Goal: Check status: Check status

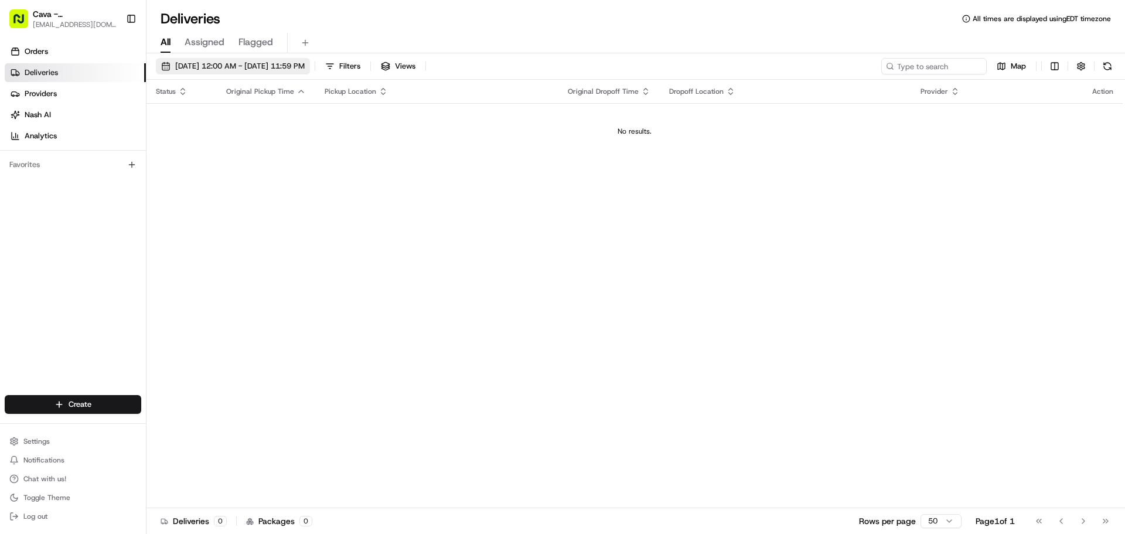
click at [305, 66] on span "[DATE] 12:00 AM - [DATE] 11:59 PM" at bounding box center [240, 66] width 130 height 11
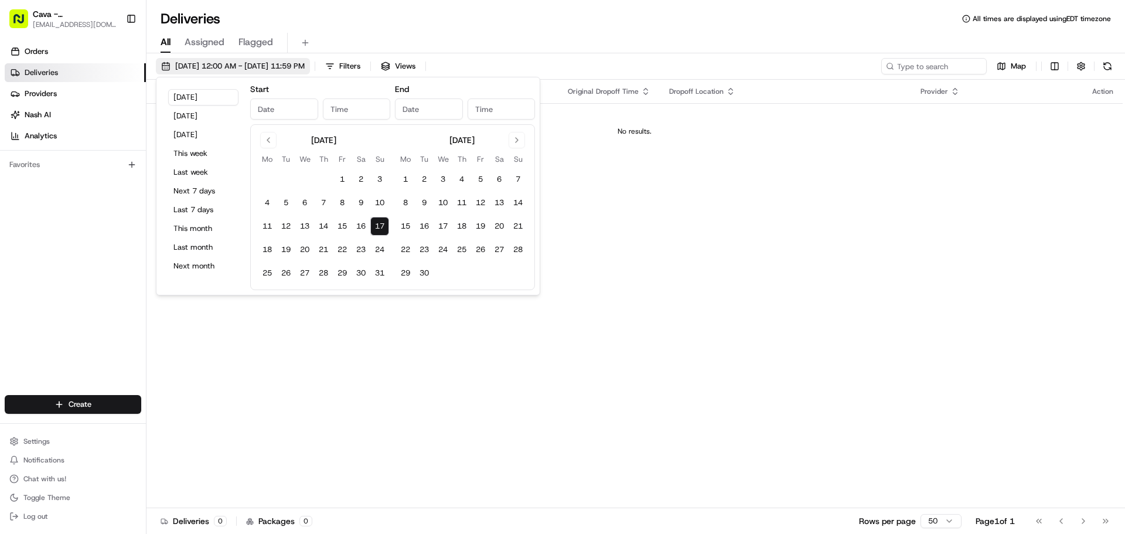
type input "[DATE]"
type input "12:00 AM"
type input "[DATE]"
type input "11:59 PM"
click at [465, 225] on button "18" at bounding box center [461, 226] width 19 height 19
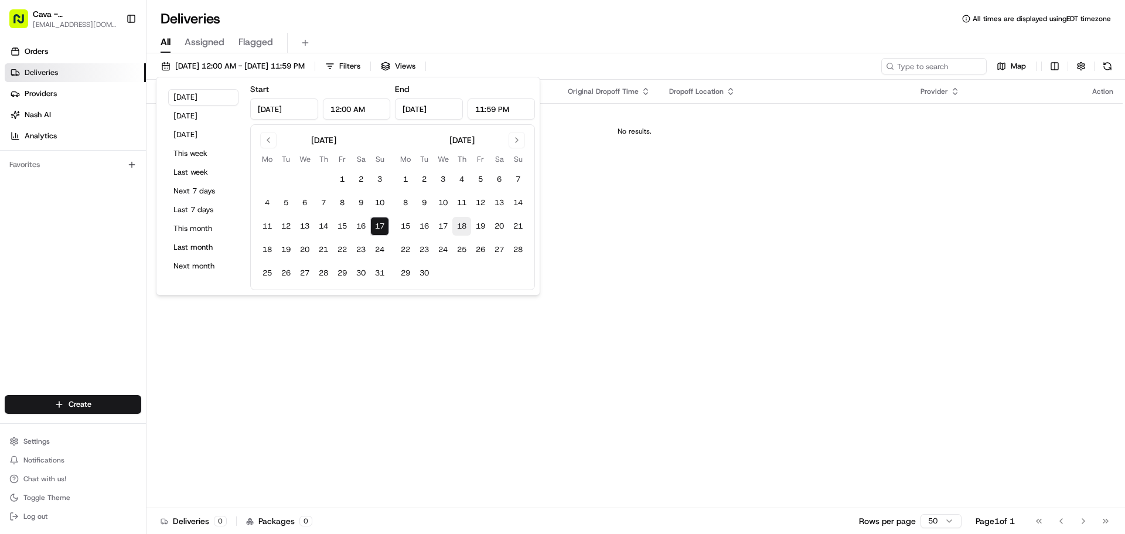
type input "[DATE]"
click at [267, 251] on button "18" at bounding box center [267, 249] width 19 height 19
type input "[DATE]"
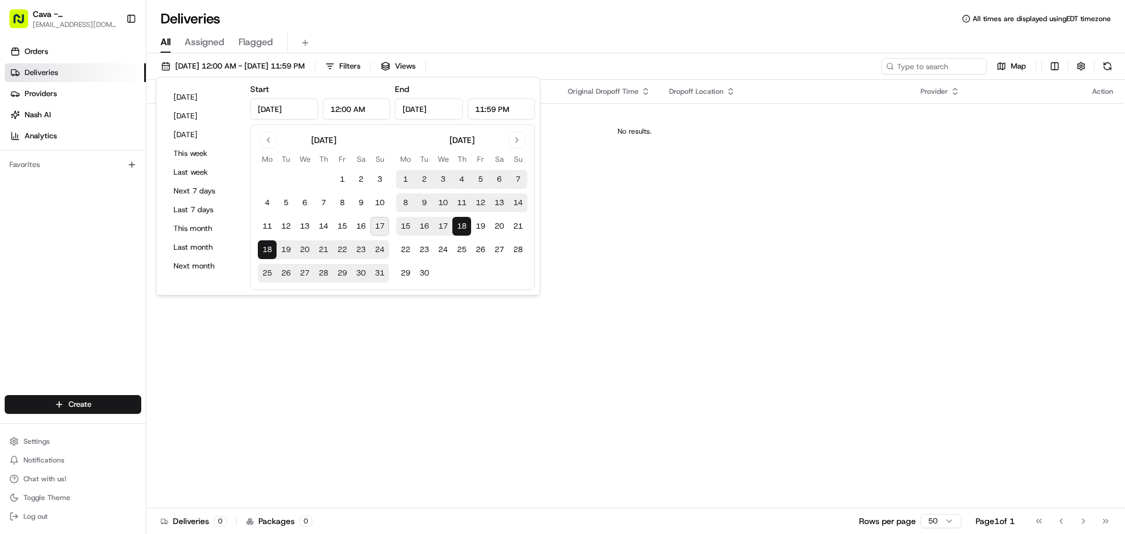
click at [574, 243] on div "Status Original Pickup Time Pickup Location Original Dropoff Time Dropoff Locat…" at bounding box center [635, 294] width 976 height 428
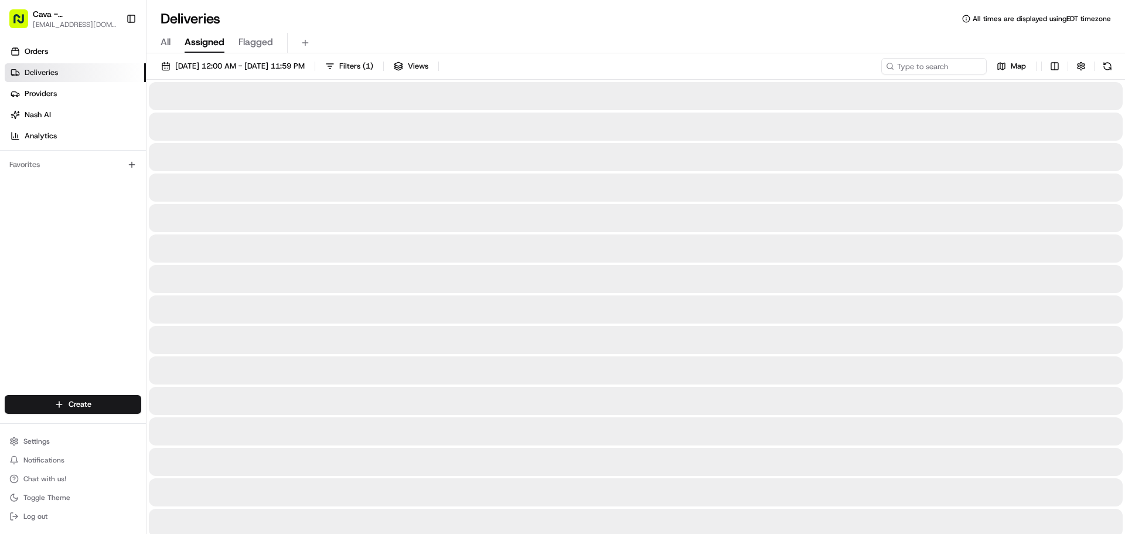
click at [203, 36] on span "Assigned" at bounding box center [205, 42] width 40 height 14
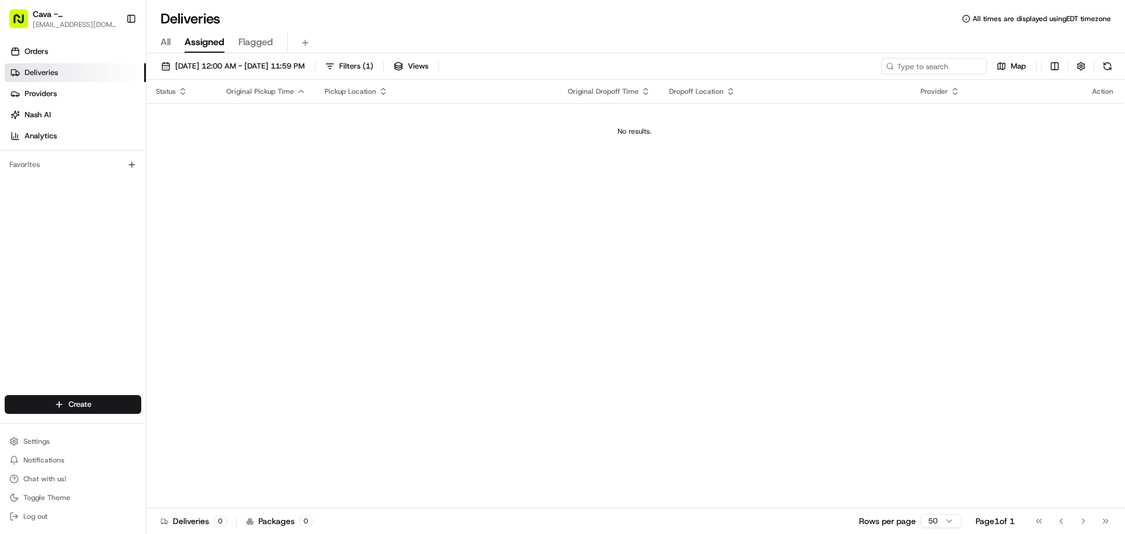
click at [236, 43] on div "All Assigned Flagged" at bounding box center [636, 43] width 979 height 21
click at [254, 43] on span "Flagged" at bounding box center [256, 42] width 35 height 14
click at [71, 56] on link "Orders" at bounding box center [75, 51] width 141 height 19
